Goal: Use online tool/utility: Utilize a website feature to perform a specific function

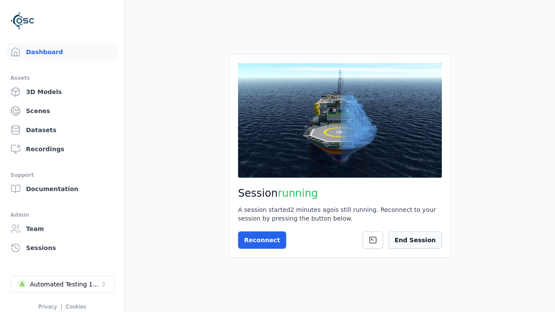
click at [420, 239] on button "End Session" at bounding box center [414, 239] width 53 height 17
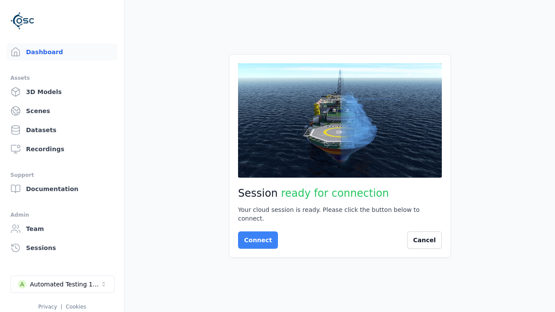
click at [255, 236] on button "Connect" at bounding box center [258, 239] width 40 height 17
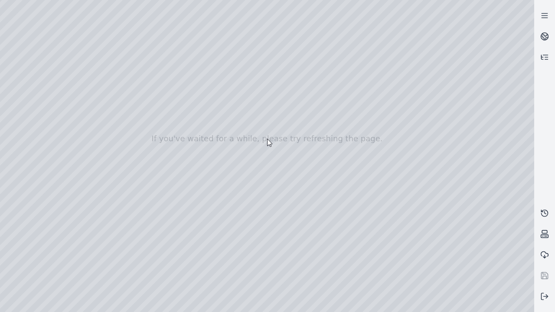
click at [2, 2] on div at bounding box center [277, 138] width 555 height 347
click at [27, 79] on div at bounding box center [267, 156] width 534 height 312
click at [15, 91] on div at bounding box center [267, 156] width 534 height 312
click at [143, 19] on div at bounding box center [267, 156] width 534 height 312
